Goal: Transaction & Acquisition: Purchase product/service

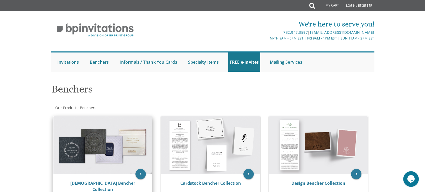
click at [113, 152] on img at bounding box center [102, 145] width 99 height 58
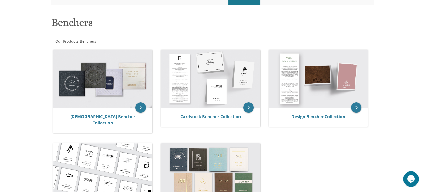
scroll to position [74, 0]
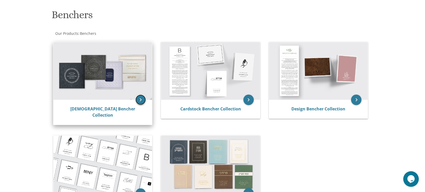
click at [141, 98] on icon "keyboard_arrow_right" at bounding box center [140, 99] width 10 height 10
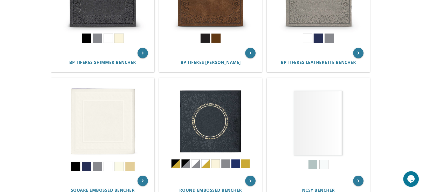
scroll to position [168, 0]
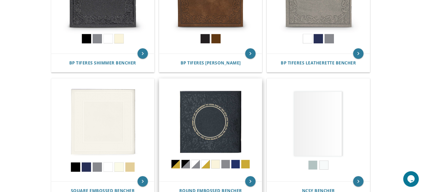
click at [215, 130] on img at bounding box center [210, 130] width 103 height 103
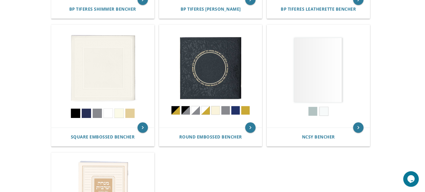
scroll to position [222, 0]
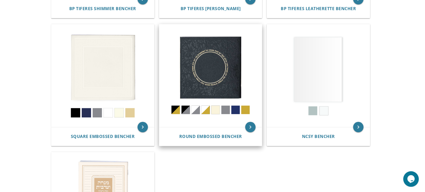
click at [187, 109] on img at bounding box center [210, 75] width 103 height 103
click at [249, 126] on icon "keyboard_arrow_right" at bounding box center [250, 127] width 10 height 10
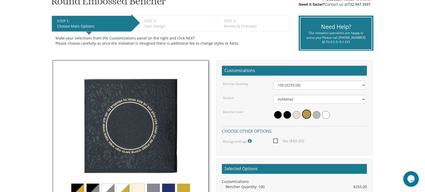
scroll to position [95, 0]
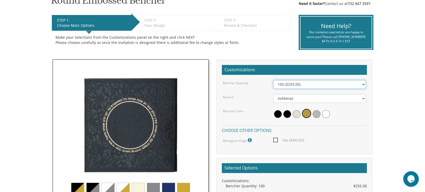
click at [362, 83] on select "100 ($255.00) 200 ($510.00) 300 ($765.00) 400 ($1,020.00) 500 ($1,275.00)" at bounding box center [319, 84] width 93 height 9
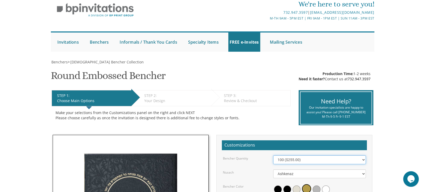
scroll to position [18, 0]
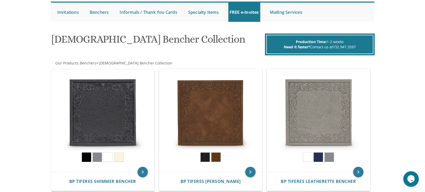
scroll to position [49, 0]
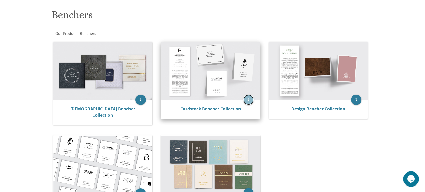
click at [248, 99] on icon "keyboard_arrow_right" at bounding box center [248, 99] width 10 height 10
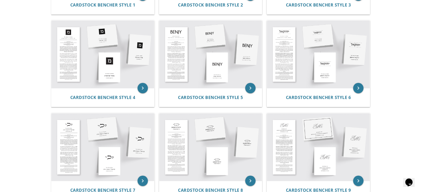
scroll to position [190, 0]
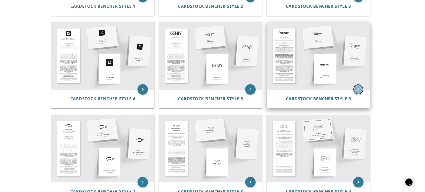
click at [357, 88] on icon "keyboard_arrow_right" at bounding box center [358, 89] width 10 height 10
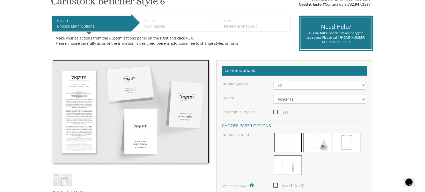
scroll to position [107, 0]
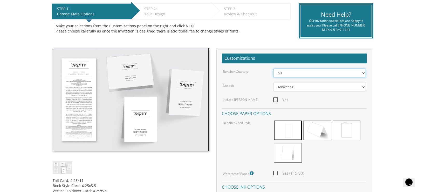
click at [363, 72] on select "50 60 70 80 90 100 125 150 175 200 225 250 275 300 325 350 375 400 425 450 475 …" at bounding box center [319, 72] width 93 height 9
select select "80"
click at [273, 68] on select "50 60 70 80 90 100 125 150 175 200 225 250 275 300 325 350 375 400 425 450 475 …" at bounding box center [319, 72] width 93 height 9
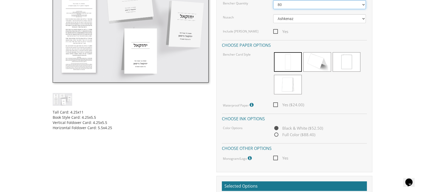
scroll to position [176, 0]
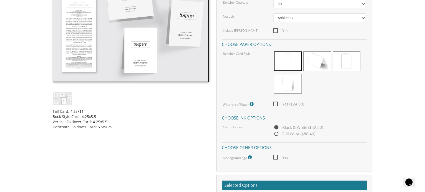
click at [275, 133] on span "Full Color ($88.40)" at bounding box center [294, 133] width 42 height 6
click at [275, 133] on input "Full Color ($88.40)" at bounding box center [274, 133] width 3 height 3
radio input "true"
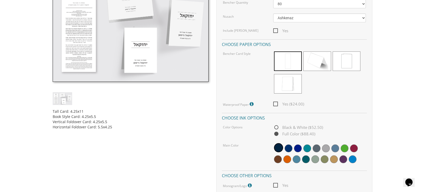
click at [277, 125] on span "Black & White ($52.50)" at bounding box center [298, 127] width 50 height 6
click at [276, 126] on input "Black & White ($52.50)" at bounding box center [274, 127] width 3 height 3
radio input "true"
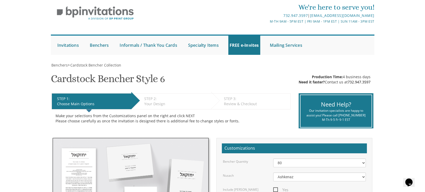
scroll to position [11, 0]
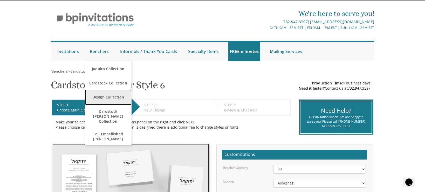
click at [108, 96] on link "Design Collection" at bounding box center [108, 97] width 47 height 16
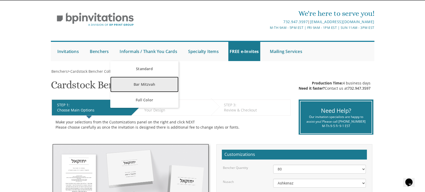
click at [150, 86] on link "Bar Mitzvah" at bounding box center [144, 84] width 68 height 16
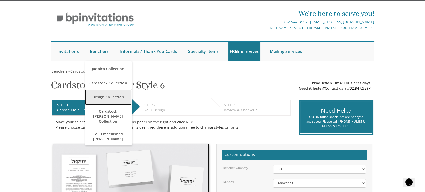
click at [102, 95] on link "Design Collection" at bounding box center [108, 97] width 47 height 16
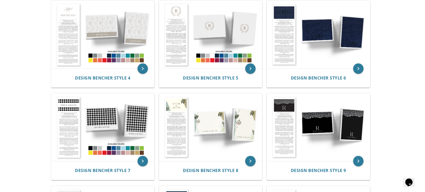
scroll to position [212, 0]
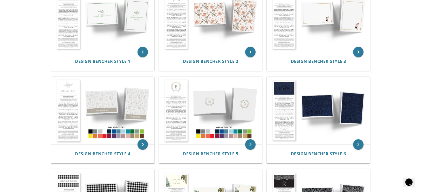
drag, startPoint x: 0, startPoint y: 0, endPoint x: 416, endPoint y: 41, distance: 417.9
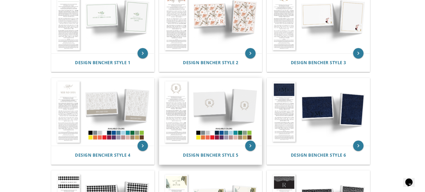
click at [206, 103] on img at bounding box center [210, 111] width 103 height 67
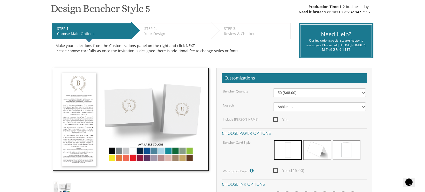
scroll to position [87, 0]
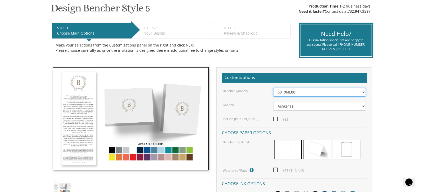
click at [363, 90] on select "50 ($68.00) 60 ($74.80) 70 ($81.60) 80 ($88.40) 90 ($95.20) 100 ($102.00) 125 (…" at bounding box center [319, 92] width 93 height 9
select select "80"
click at [273, 88] on select "50 ($68.00) 60 ($74.80) 70 ($81.60) 80 ($88.40) 90 ($95.20) 100 ($102.00) 125 (…" at bounding box center [319, 92] width 93 height 9
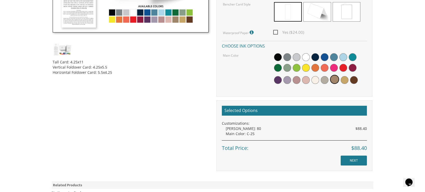
scroll to position [0, 0]
